Goal: Obtain resource: Obtain resource

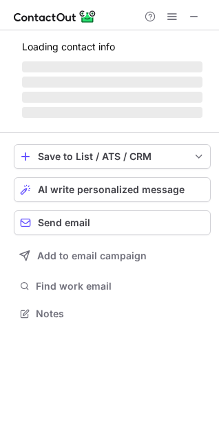
scroll to position [322, 219]
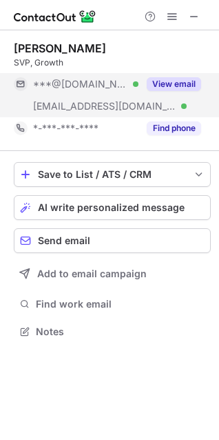
click at [167, 76] on div "View email" at bounding box center [170, 84] width 63 height 22
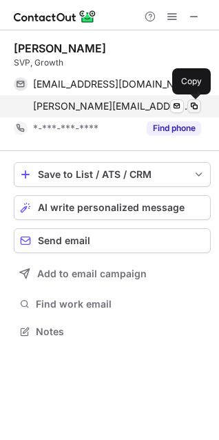
click at [197, 106] on span at bounding box center [194, 106] width 11 height 11
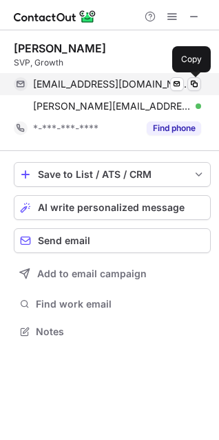
click at [190, 79] on span at bounding box center [194, 84] width 11 height 11
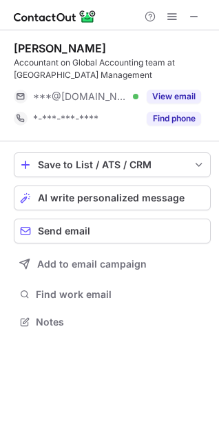
scroll to position [312, 219]
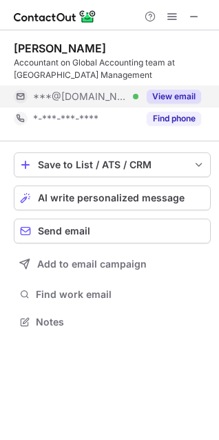
click at [166, 90] on button "View email" at bounding box center [174, 97] width 54 height 14
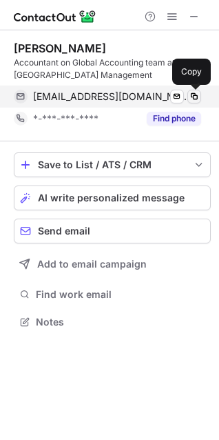
click at [197, 100] on span at bounding box center [194, 96] width 11 height 11
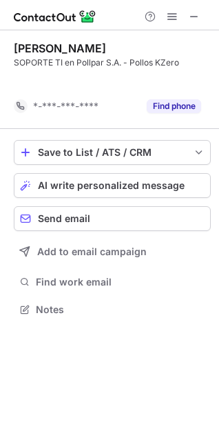
scroll to position [278, 219]
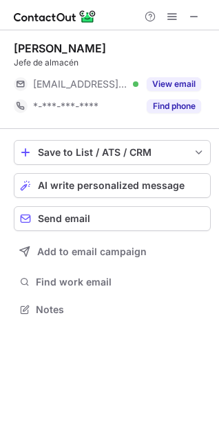
scroll to position [300, 219]
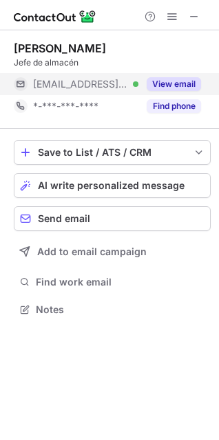
click at [164, 80] on button "View email" at bounding box center [174, 84] width 54 height 14
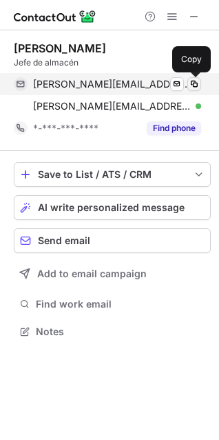
click at [199, 80] on span at bounding box center [194, 84] width 11 height 11
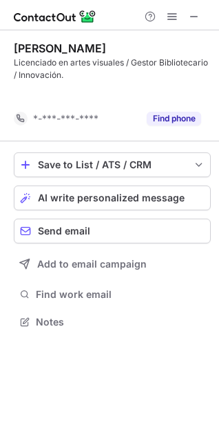
scroll to position [290, 219]
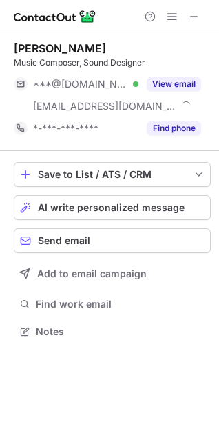
scroll to position [322, 219]
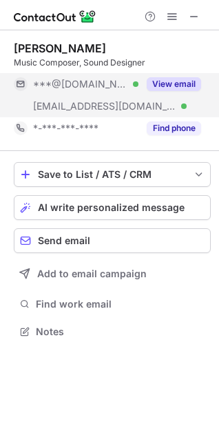
click at [177, 83] on button "View email" at bounding box center [174, 84] width 54 height 14
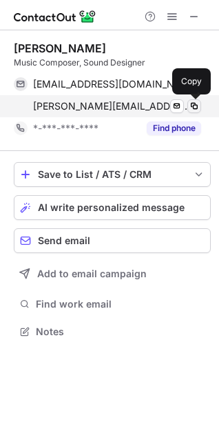
click at [194, 106] on span at bounding box center [194, 106] width 11 height 11
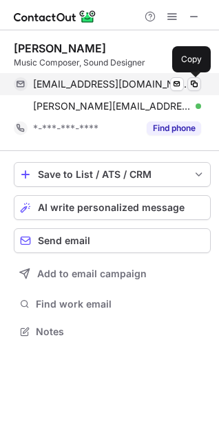
click at [192, 86] on span at bounding box center [194, 84] width 11 height 11
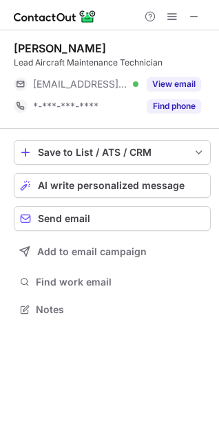
scroll to position [300, 219]
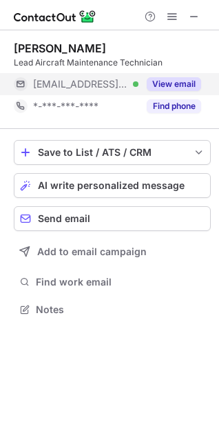
click at [168, 82] on button "View email" at bounding box center [174, 84] width 54 height 14
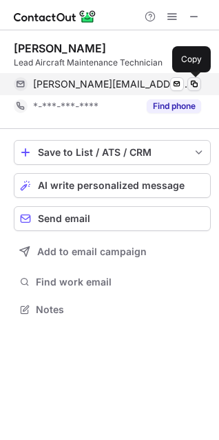
click at [197, 85] on span at bounding box center [194, 84] width 11 height 11
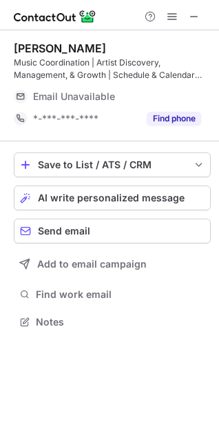
scroll to position [312, 219]
click at [192, 17] on span at bounding box center [194, 16] width 11 height 11
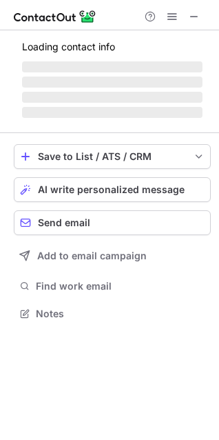
scroll to position [300, 219]
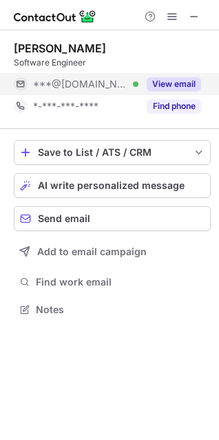
click at [165, 83] on button "View email" at bounding box center [174, 84] width 54 height 14
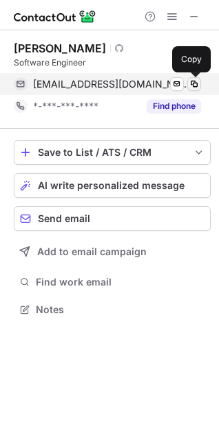
click at [201, 84] on button at bounding box center [195, 84] width 14 height 14
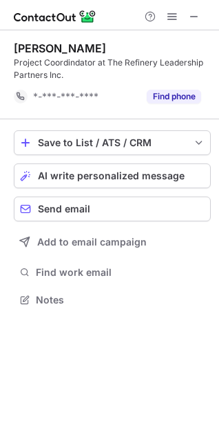
scroll to position [290, 219]
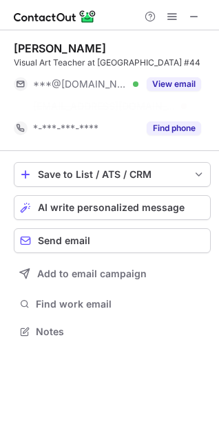
scroll to position [312, 219]
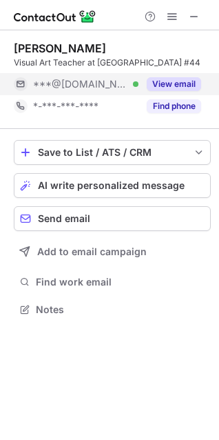
click at [180, 91] on button "View email" at bounding box center [174, 84] width 54 height 14
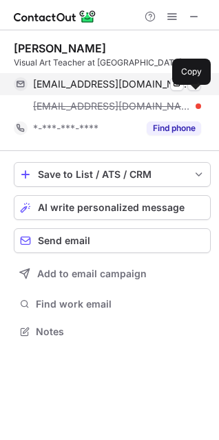
click at [194, 90] on span at bounding box center [194, 84] width 11 height 11
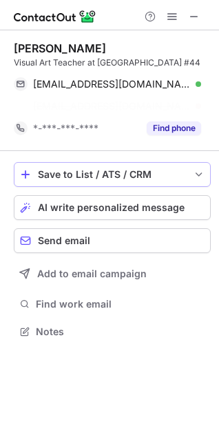
scroll to position [312, 219]
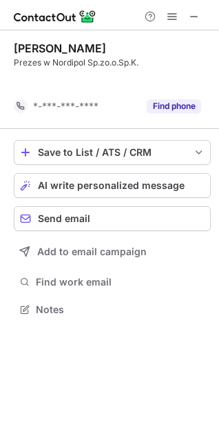
scroll to position [278, 219]
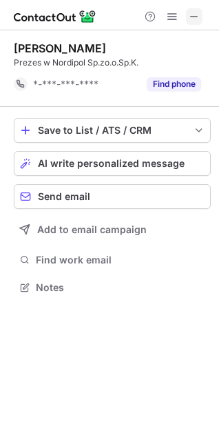
click at [192, 17] on span at bounding box center [194, 16] width 11 height 11
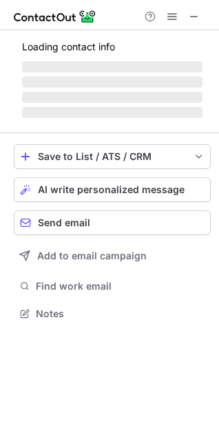
scroll to position [300, 219]
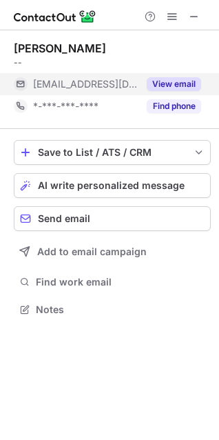
click at [164, 80] on button "View email" at bounding box center [174, 84] width 54 height 14
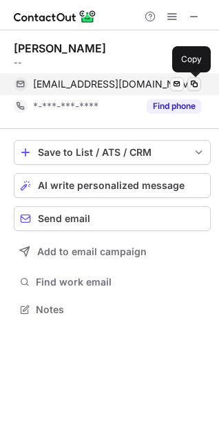
click at [197, 83] on span at bounding box center [194, 84] width 11 height 11
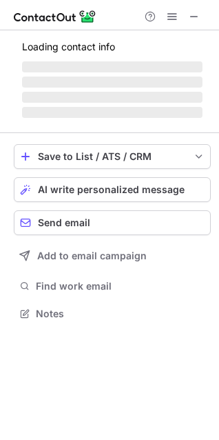
scroll to position [312, 219]
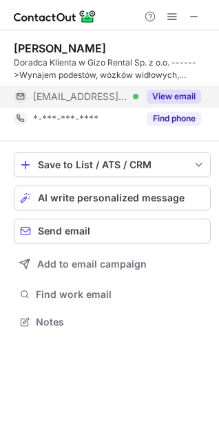
click at [169, 90] on button "View email" at bounding box center [174, 97] width 54 height 14
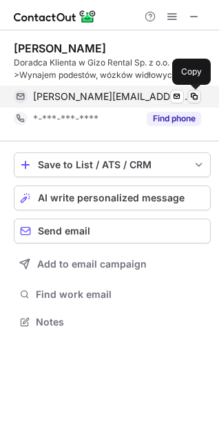
click at [197, 95] on span at bounding box center [194, 96] width 11 height 11
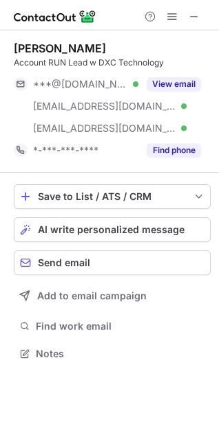
scroll to position [344, 219]
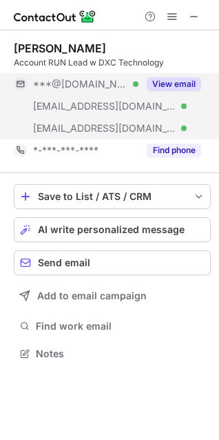
click at [181, 81] on button "View email" at bounding box center [174, 84] width 54 height 14
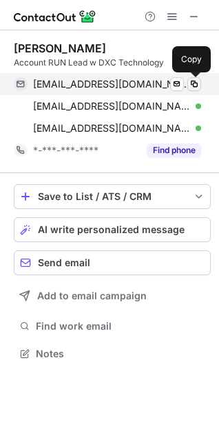
click at [199, 83] on span at bounding box center [194, 84] width 11 height 11
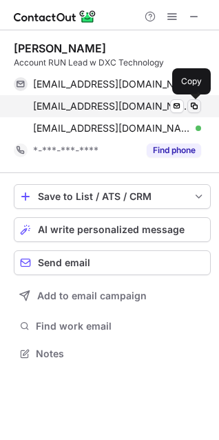
click at [194, 103] on span at bounding box center [194, 106] width 11 height 11
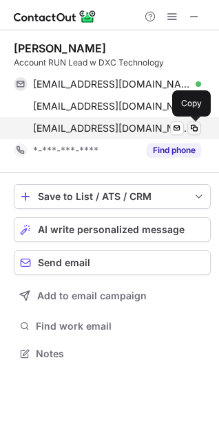
click at [199, 132] on span at bounding box center [194, 128] width 11 height 11
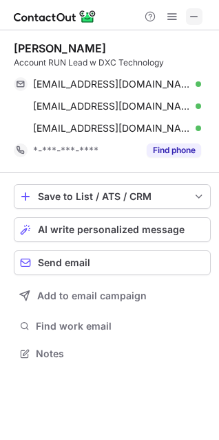
click at [192, 13] on span at bounding box center [194, 16] width 11 height 11
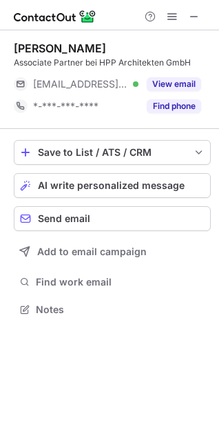
scroll to position [300, 219]
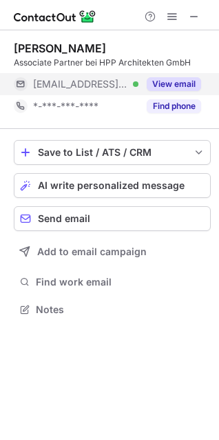
click at [161, 79] on button "View email" at bounding box center [174, 84] width 54 height 14
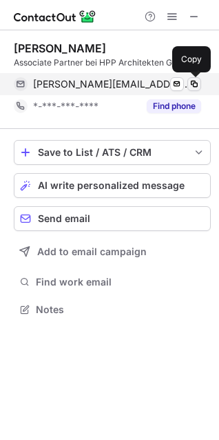
click at [198, 83] on span at bounding box center [194, 84] width 11 height 11
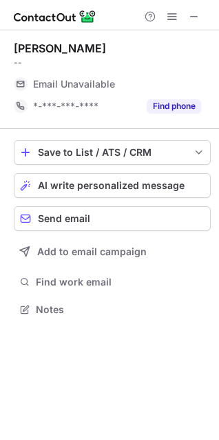
scroll to position [300, 219]
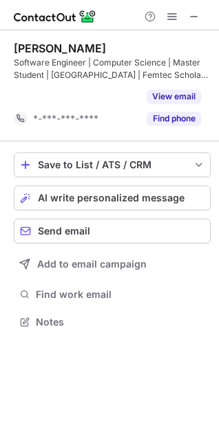
scroll to position [290, 219]
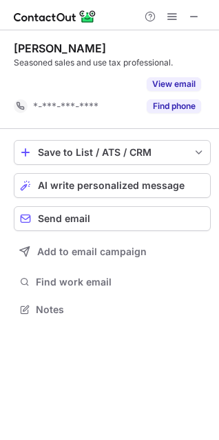
scroll to position [278, 219]
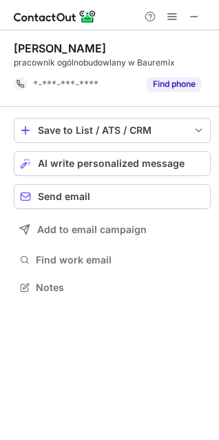
scroll to position [278, 219]
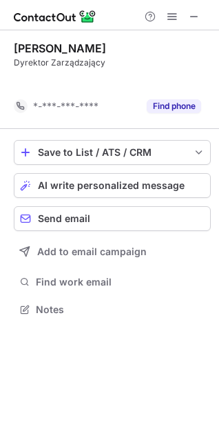
scroll to position [278, 219]
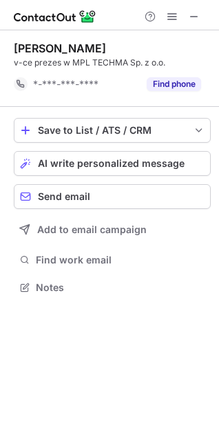
scroll to position [278, 219]
click at [190, 17] on span at bounding box center [194, 16] width 11 height 11
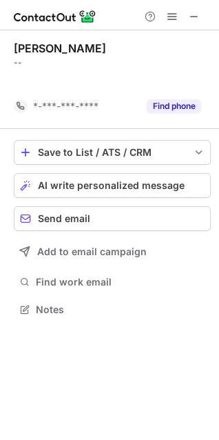
scroll to position [278, 219]
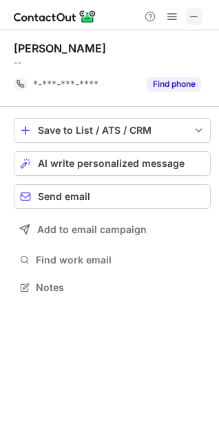
click at [194, 17] on span at bounding box center [194, 16] width 11 height 11
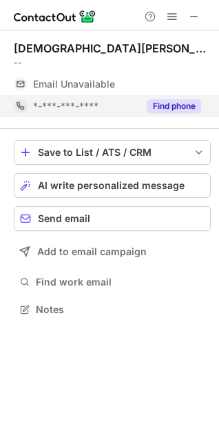
scroll to position [300, 219]
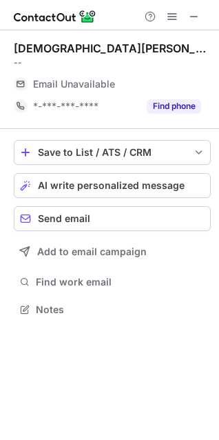
drag, startPoint x: 192, startPoint y: 16, endPoint x: 204, endPoint y: 33, distance: 20.8
click at [192, 15] on span at bounding box center [194, 16] width 11 height 11
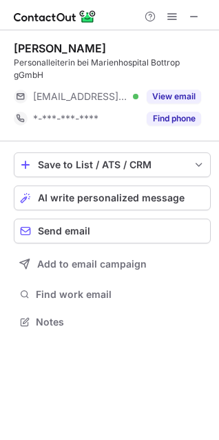
scroll to position [312, 219]
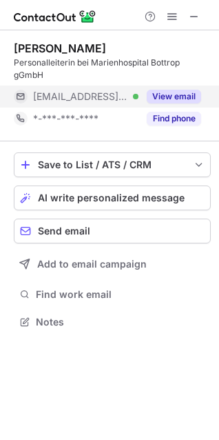
click at [183, 96] on button "View email" at bounding box center [174, 97] width 54 height 14
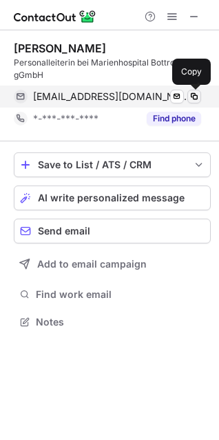
click at [198, 97] on span at bounding box center [194, 96] width 11 height 11
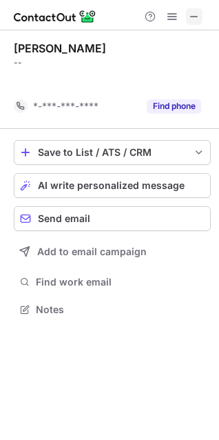
scroll to position [278, 219]
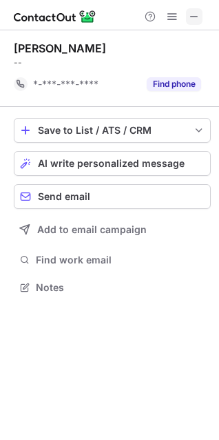
click at [191, 15] on span at bounding box center [194, 16] width 11 height 11
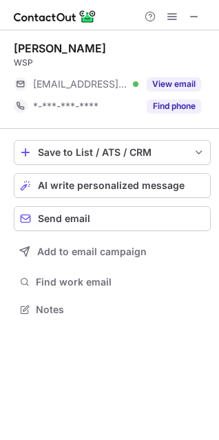
scroll to position [300, 219]
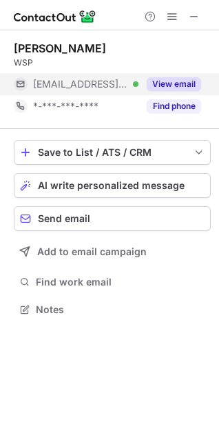
click at [178, 78] on button "View email" at bounding box center [174, 84] width 54 height 14
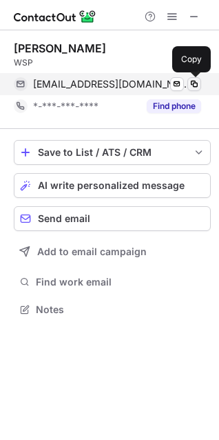
click at [194, 85] on span at bounding box center [194, 84] width 11 height 11
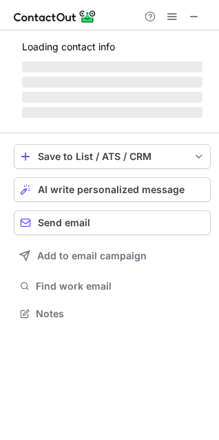
scroll to position [300, 219]
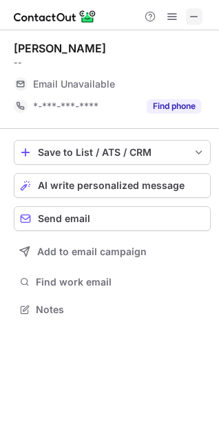
click at [194, 14] on span at bounding box center [194, 16] width 11 height 11
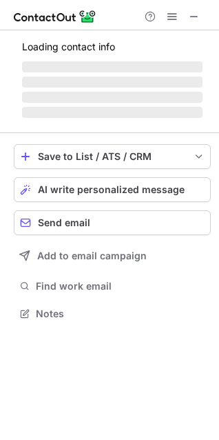
scroll to position [300, 219]
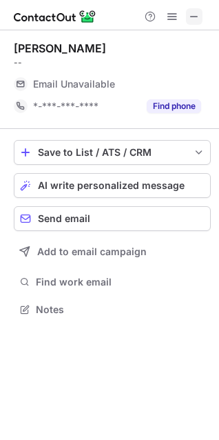
click at [188, 14] on button at bounding box center [194, 16] width 17 height 17
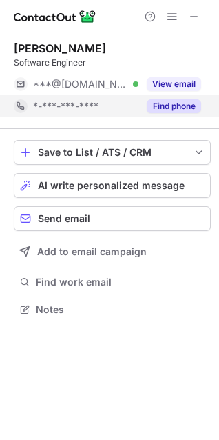
scroll to position [300, 219]
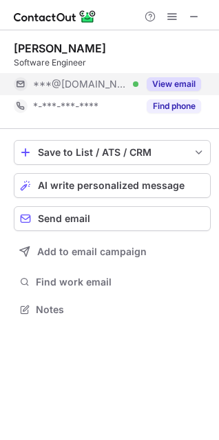
click at [177, 83] on button "View email" at bounding box center [174, 84] width 54 height 14
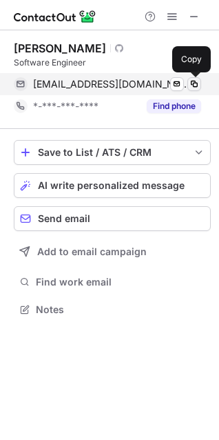
click at [197, 84] on span at bounding box center [194, 84] width 11 height 11
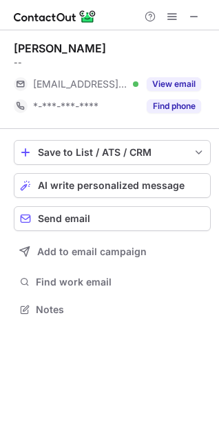
scroll to position [300, 219]
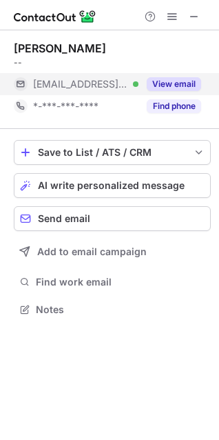
click at [168, 80] on button "View email" at bounding box center [174, 84] width 54 height 14
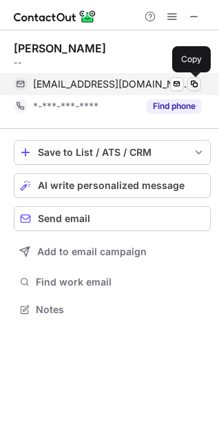
click at [194, 81] on span at bounding box center [194, 84] width 11 height 11
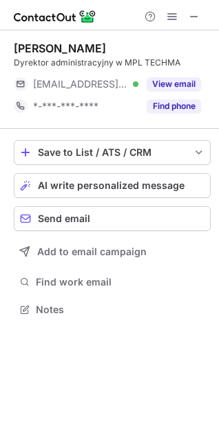
scroll to position [300, 219]
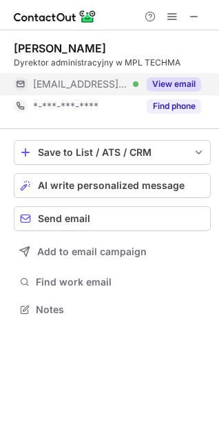
click at [170, 79] on button "View email" at bounding box center [174, 84] width 54 height 14
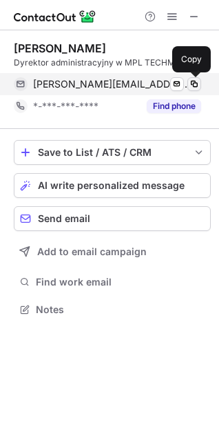
click at [199, 83] on span at bounding box center [194, 84] width 11 height 11
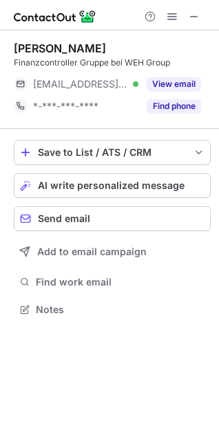
scroll to position [300, 219]
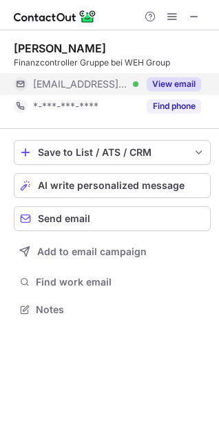
click at [179, 83] on button "View email" at bounding box center [174, 84] width 54 height 14
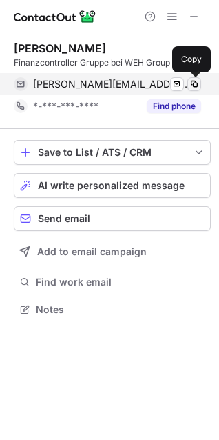
click at [199, 84] on span at bounding box center [194, 84] width 11 height 11
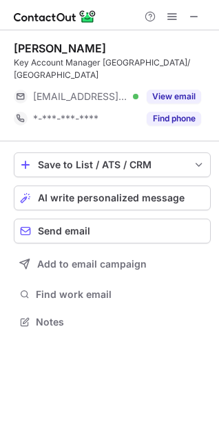
scroll to position [300, 219]
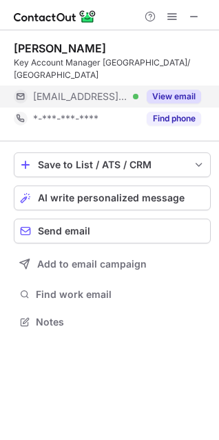
click at [172, 90] on button "View email" at bounding box center [174, 97] width 54 height 14
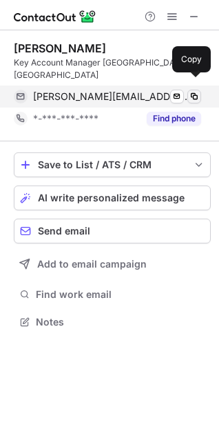
click at [197, 91] on span at bounding box center [194, 96] width 11 height 11
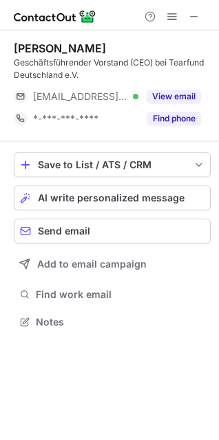
scroll to position [312, 219]
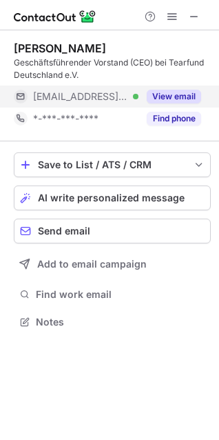
click at [159, 91] on button "View email" at bounding box center [174, 97] width 54 height 14
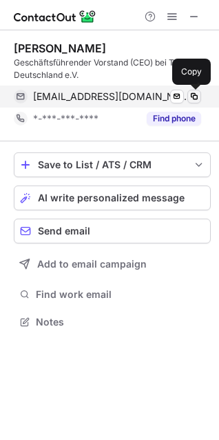
click at [195, 97] on span at bounding box center [194, 96] width 11 height 11
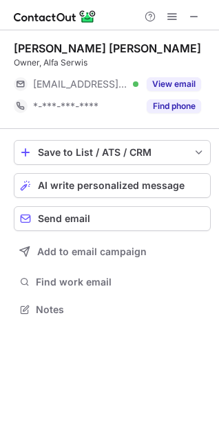
scroll to position [300, 219]
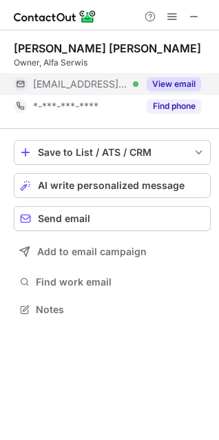
click at [172, 83] on button "View email" at bounding box center [174, 84] width 54 height 14
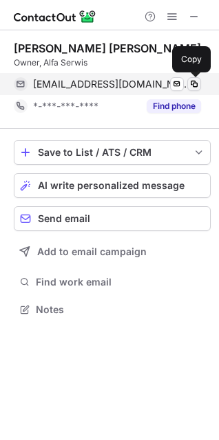
click at [199, 85] on span at bounding box center [194, 84] width 11 height 11
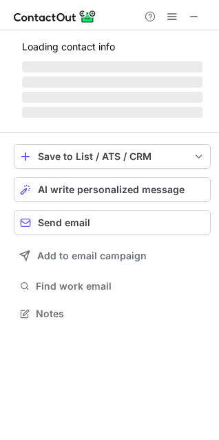
scroll to position [300, 219]
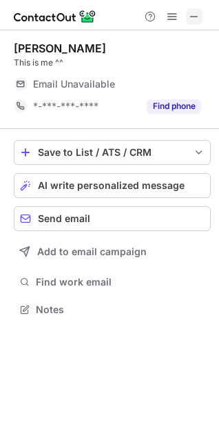
click at [192, 15] on span at bounding box center [194, 16] width 11 height 11
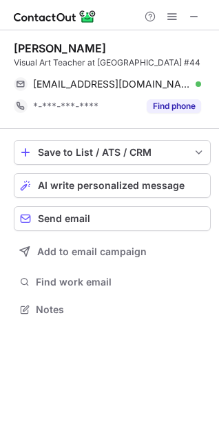
scroll to position [312, 219]
click at [190, 14] on span at bounding box center [194, 16] width 11 height 11
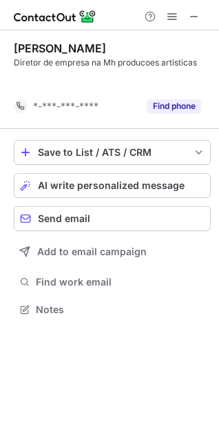
scroll to position [278, 219]
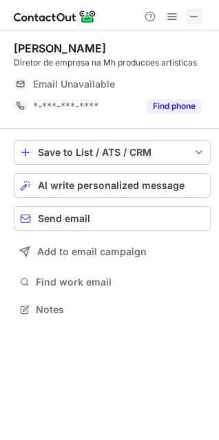
click at [191, 19] on span at bounding box center [194, 16] width 11 height 11
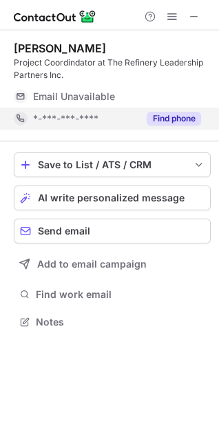
scroll to position [312, 219]
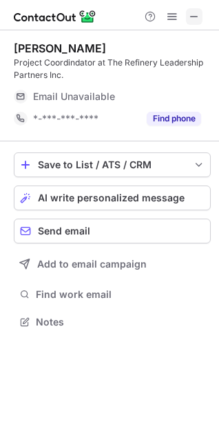
click at [192, 19] on span at bounding box center [194, 16] width 11 height 11
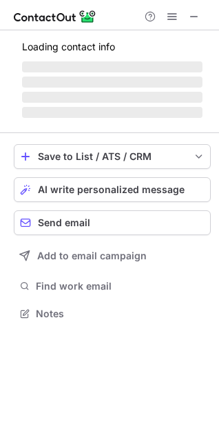
scroll to position [334, 219]
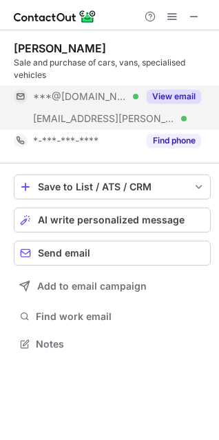
click at [163, 92] on button "View email" at bounding box center [174, 97] width 54 height 14
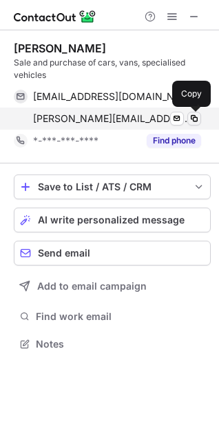
click at [197, 116] on span at bounding box center [194, 118] width 11 height 11
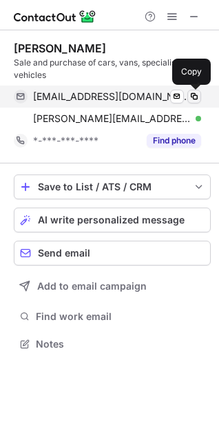
click at [196, 98] on span at bounding box center [194, 96] width 11 height 11
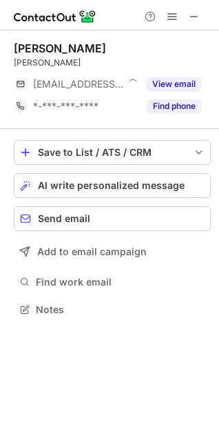
scroll to position [300, 219]
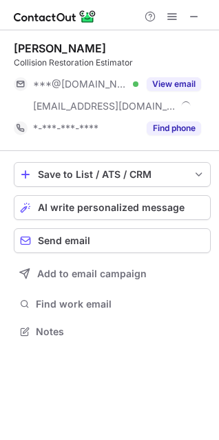
scroll to position [322, 219]
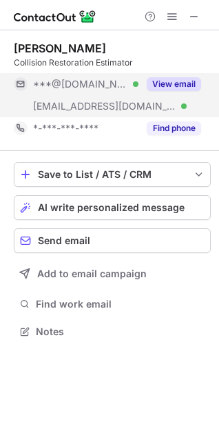
click at [177, 85] on button "View email" at bounding box center [174, 84] width 54 height 14
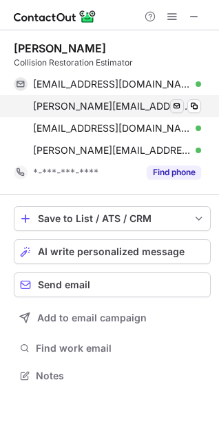
scroll to position [366, 219]
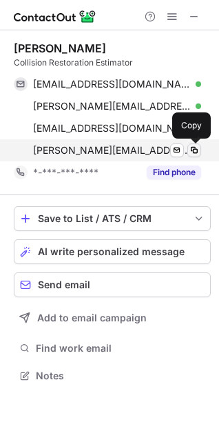
click at [198, 150] on span at bounding box center [194, 150] width 11 height 11
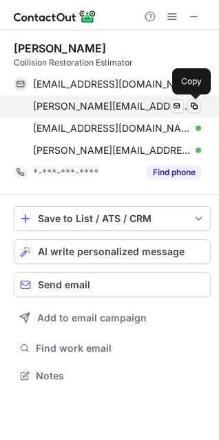
click at [201, 106] on button at bounding box center [195, 106] width 14 height 14
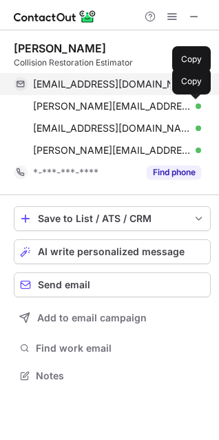
click at [195, 82] on span at bounding box center [194, 84] width 11 height 11
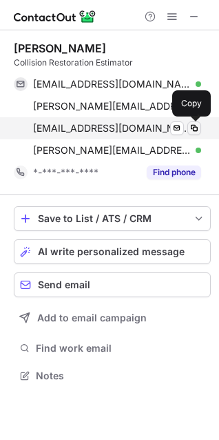
click at [194, 128] on span at bounding box center [194, 128] width 11 height 11
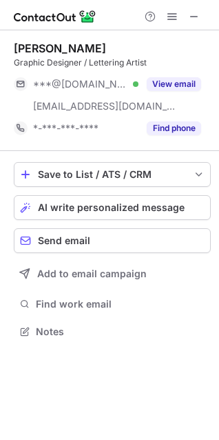
scroll to position [322, 219]
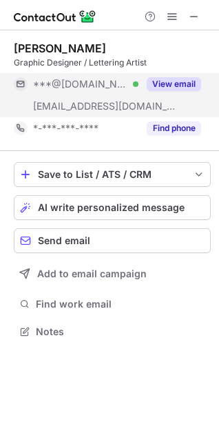
click at [179, 83] on button "View email" at bounding box center [174, 84] width 54 height 14
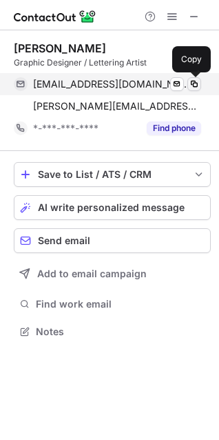
click at [197, 83] on span at bounding box center [194, 84] width 11 height 11
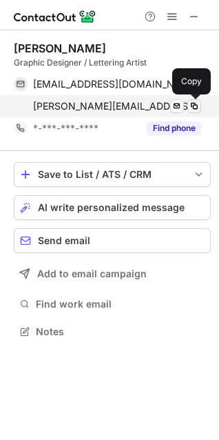
click at [200, 103] on button at bounding box center [195, 106] width 14 height 14
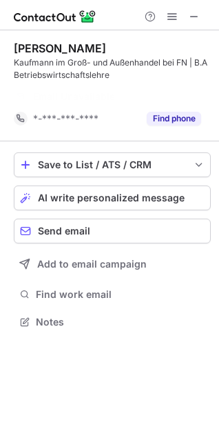
scroll to position [290, 219]
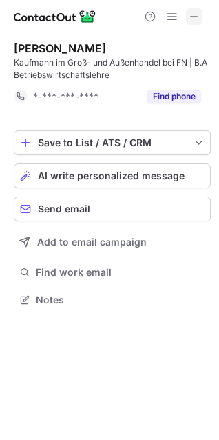
click at [193, 16] on span at bounding box center [194, 16] width 11 height 11
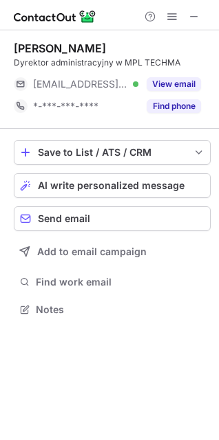
scroll to position [300, 219]
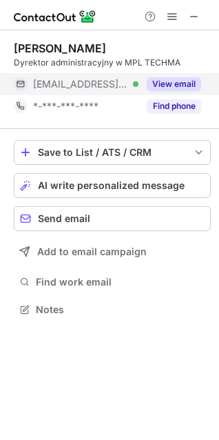
click at [170, 83] on button "View email" at bounding box center [174, 84] width 54 height 14
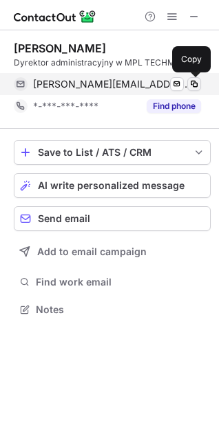
click at [194, 89] on button at bounding box center [195, 84] width 14 height 14
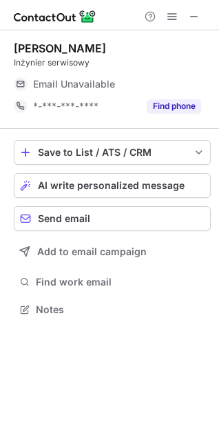
scroll to position [300, 219]
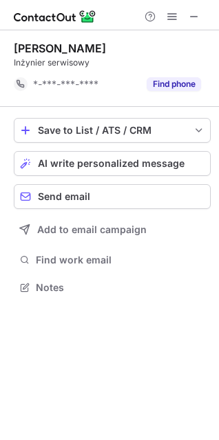
drag, startPoint x: 188, startPoint y: 19, endPoint x: 81, endPoint y: 35, distance: 108.1
click at [188, 19] on button at bounding box center [194, 16] width 17 height 17
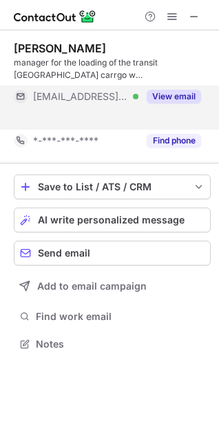
scroll to position [312, 219]
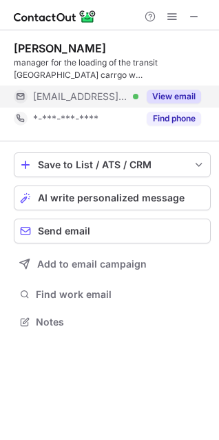
click at [194, 94] on button "View email" at bounding box center [174, 97] width 54 height 14
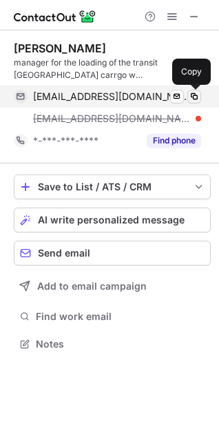
scroll to position [334, 219]
click at [197, 96] on span at bounding box center [194, 96] width 11 height 11
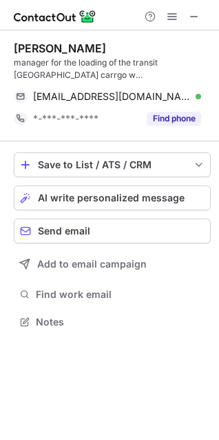
scroll to position [312, 219]
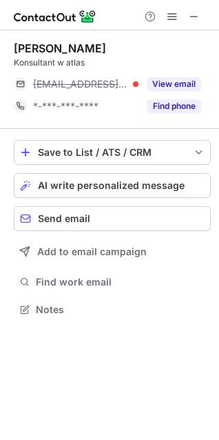
scroll to position [300, 219]
